Goal: Task Accomplishment & Management: Manage account settings

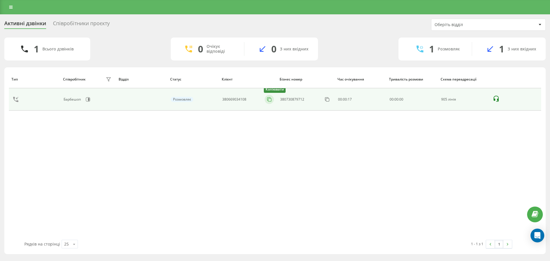
click at [269, 99] on icon at bounding box center [269, 99] width 6 height 6
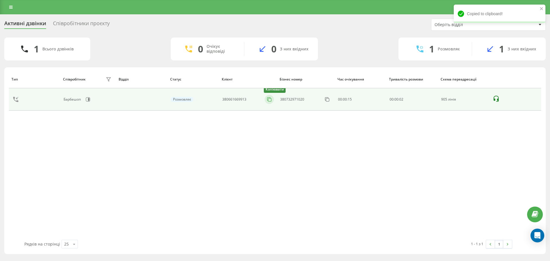
click at [271, 99] on icon at bounding box center [269, 99] width 6 height 6
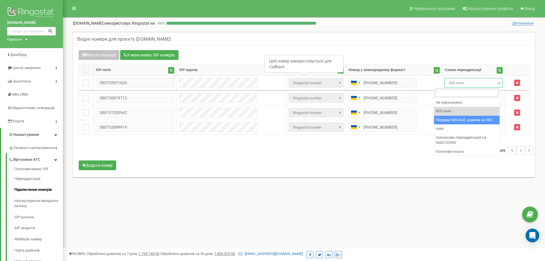
drag, startPoint x: 453, startPoint y: 122, endPoint x: 452, endPoint y: 116, distance: 6.0
select select "173564"
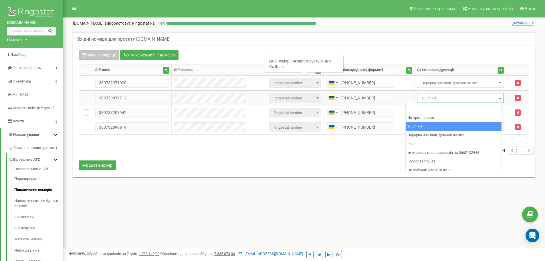
click at [452, 95] on span "905 лінія" at bounding box center [460, 98] width 83 height 8
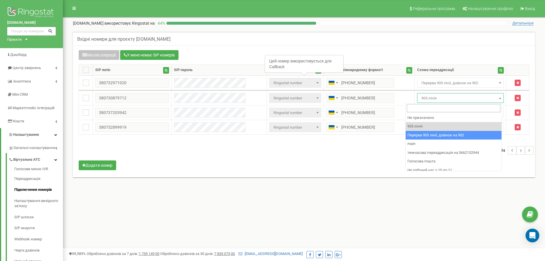
select select "173564"
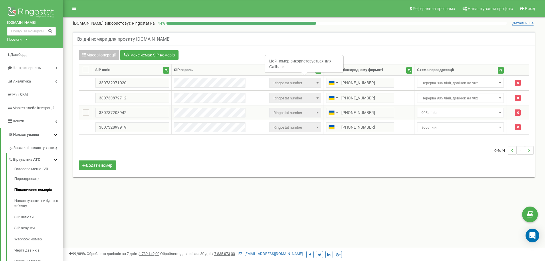
click at [442, 111] on span "905 лінія" at bounding box center [460, 113] width 83 height 8
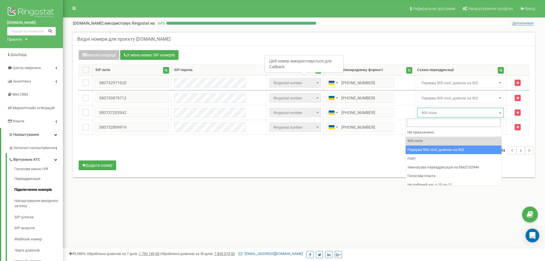
drag, startPoint x: 434, startPoint y: 147, endPoint x: 434, endPoint y: 143, distance: 3.7
select select "173564"
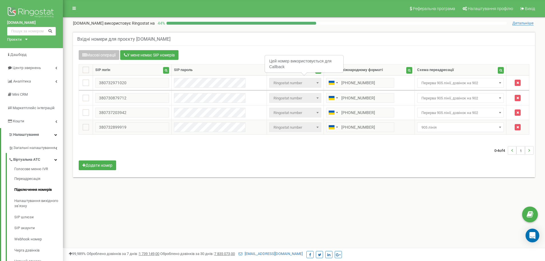
click at [435, 120] on td "Не призначено 905 лінія Перерва 905 лінії, дзвінок на 902 main тимчасова переад…" at bounding box center [461, 127] width 92 height 15
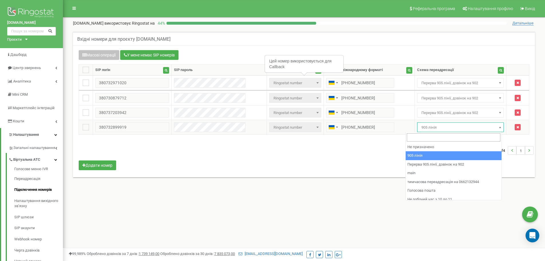
click at [434, 130] on span "905 лінія" at bounding box center [460, 127] width 83 height 8
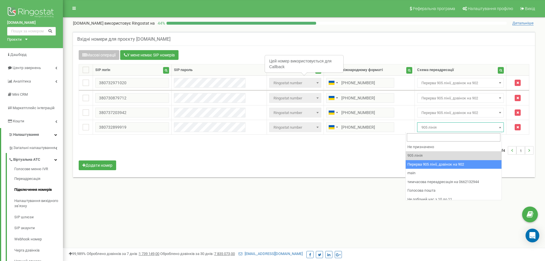
select select "173564"
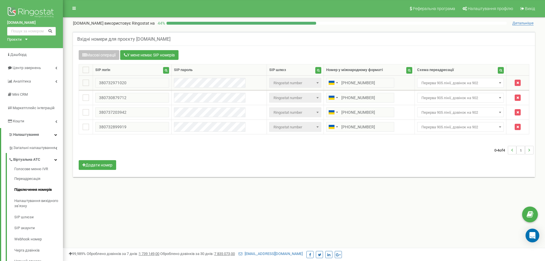
click at [463, 86] on span "Перерва 905 лінії, дзвінок на 902" at bounding box center [460, 83] width 83 height 8
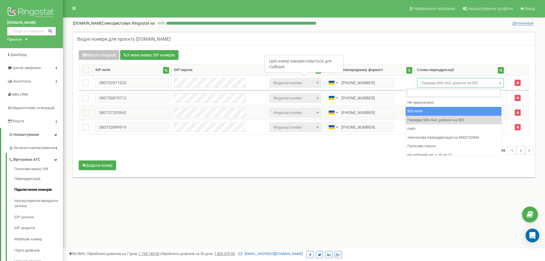
select select "173559"
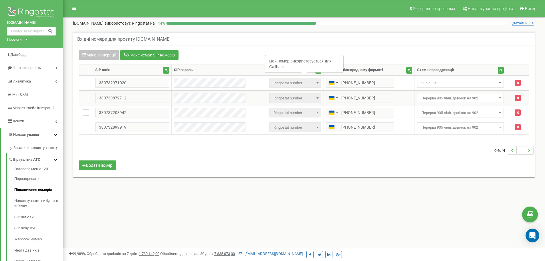
click at [446, 102] on span "Перерва 905 лінії, дзвінок на 902" at bounding box center [460, 98] width 83 height 8
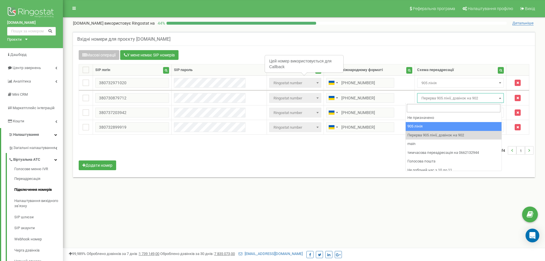
select select "173559"
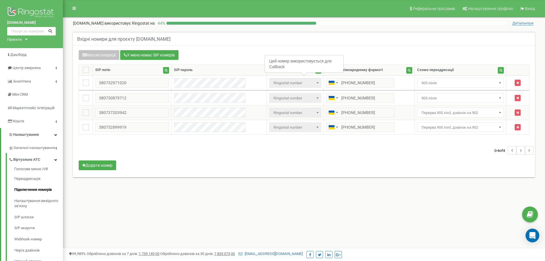
click at [439, 117] on span "Перерва 905 лінії, дзвінок на 902" at bounding box center [460, 113] width 87 height 10
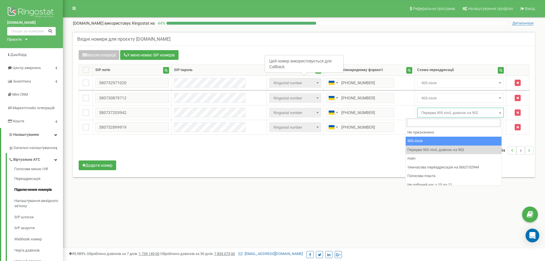
select select "173559"
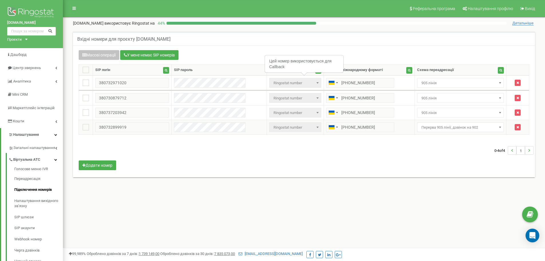
click at [429, 128] on span "Перерва 905 лінії, дзвінок на 902" at bounding box center [460, 127] width 83 height 8
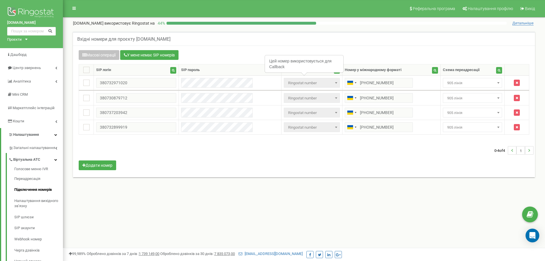
select select "173559"
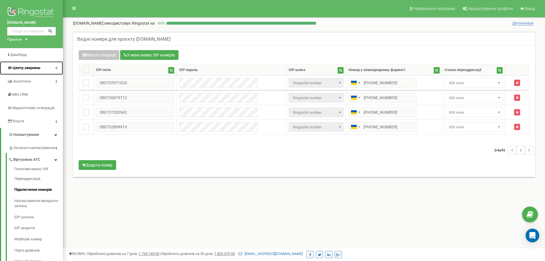
click at [17, 65] on span "Центр звернень" at bounding box center [23, 67] width 33 height 5
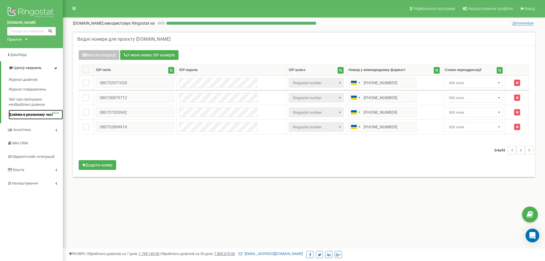
click at [26, 113] on span "Дзвінки в реальному часі" at bounding box center [31, 114] width 44 height 5
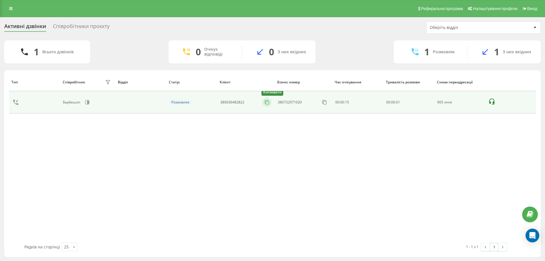
click at [268, 104] on icon at bounding box center [267, 102] width 6 height 6
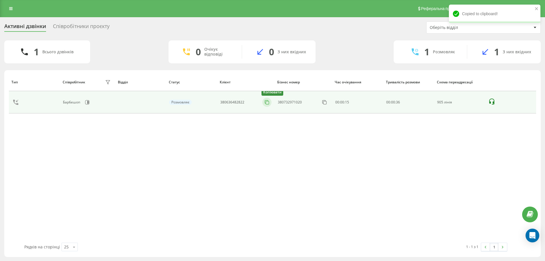
click at [267, 104] on icon at bounding box center [267, 102] width 6 height 6
